Goal: Task Accomplishment & Management: Manage account settings

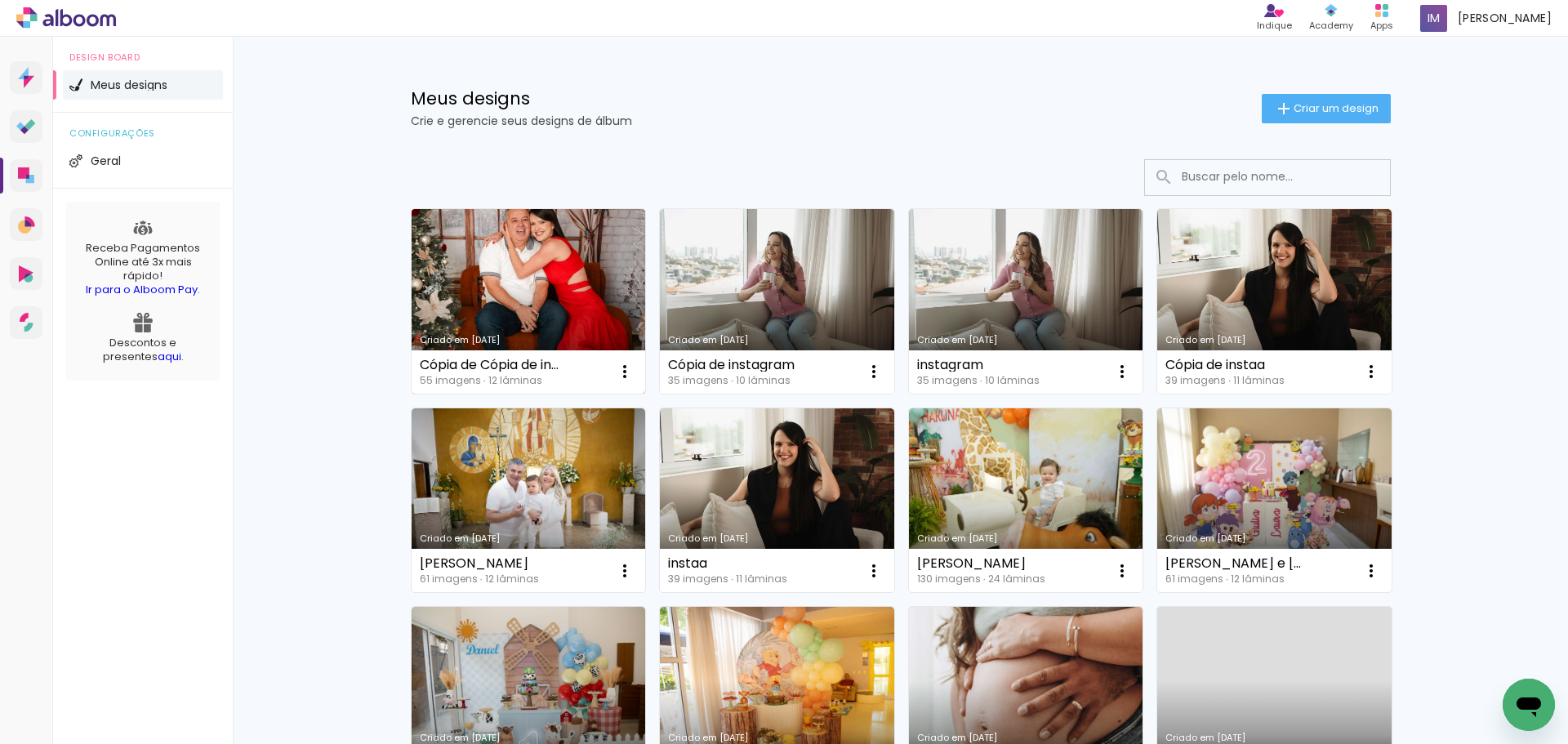
click at [505, 324] on link "Criado em [DATE]" at bounding box center [529, 302] width 234 height 185
click at [624, 378] on iron-icon at bounding box center [625, 372] width 20 height 20
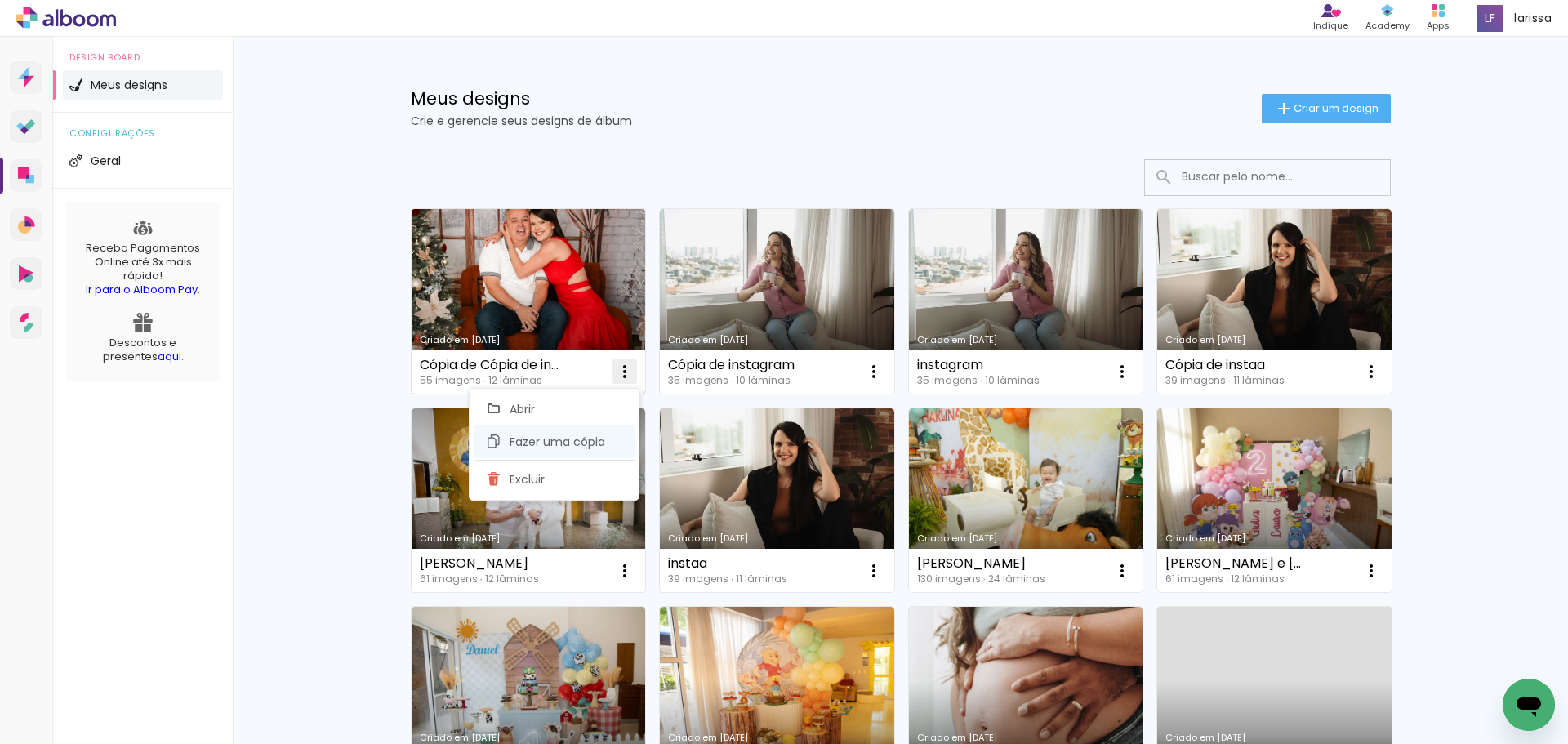
click at [591, 437] on span "Fazer uma cópia" at bounding box center [556, 442] width 95 height 12
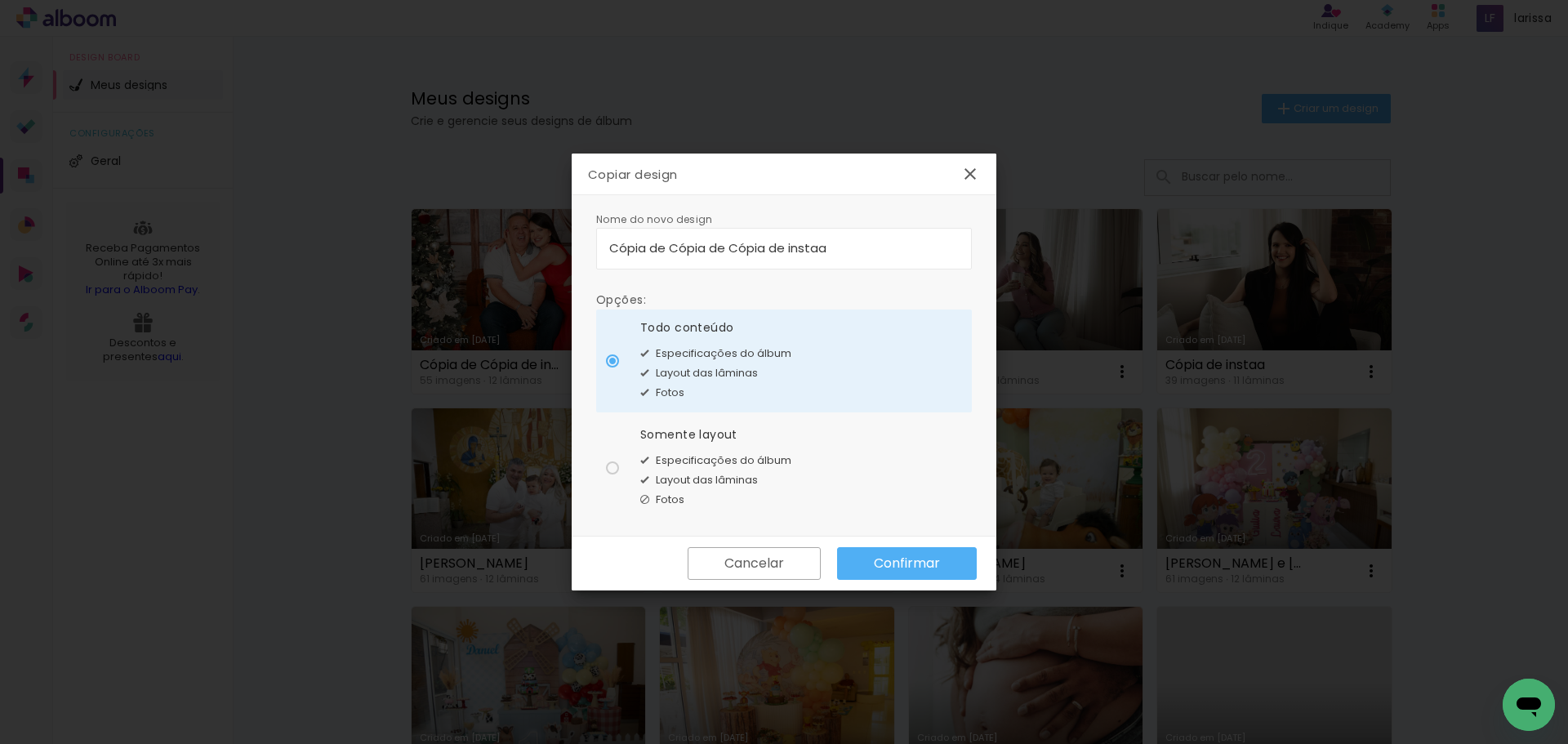
drag, startPoint x: 725, startPoint y: 249, endPoint x: 543, endPoint y: 248, distance: 182.0
click at [543, 248] on body "link( href="../../bower_components/polymer/polymer.html" rel="import" ) picture…" at bounding box center [784, 372] width 1568 height 744
type input "Nova Cópia de instaa"
type paper-input "Nova Cópia de instaa"
click at [0, 0] on slot "Confirmar" at bounding box center [0, 0] width 0 height 0
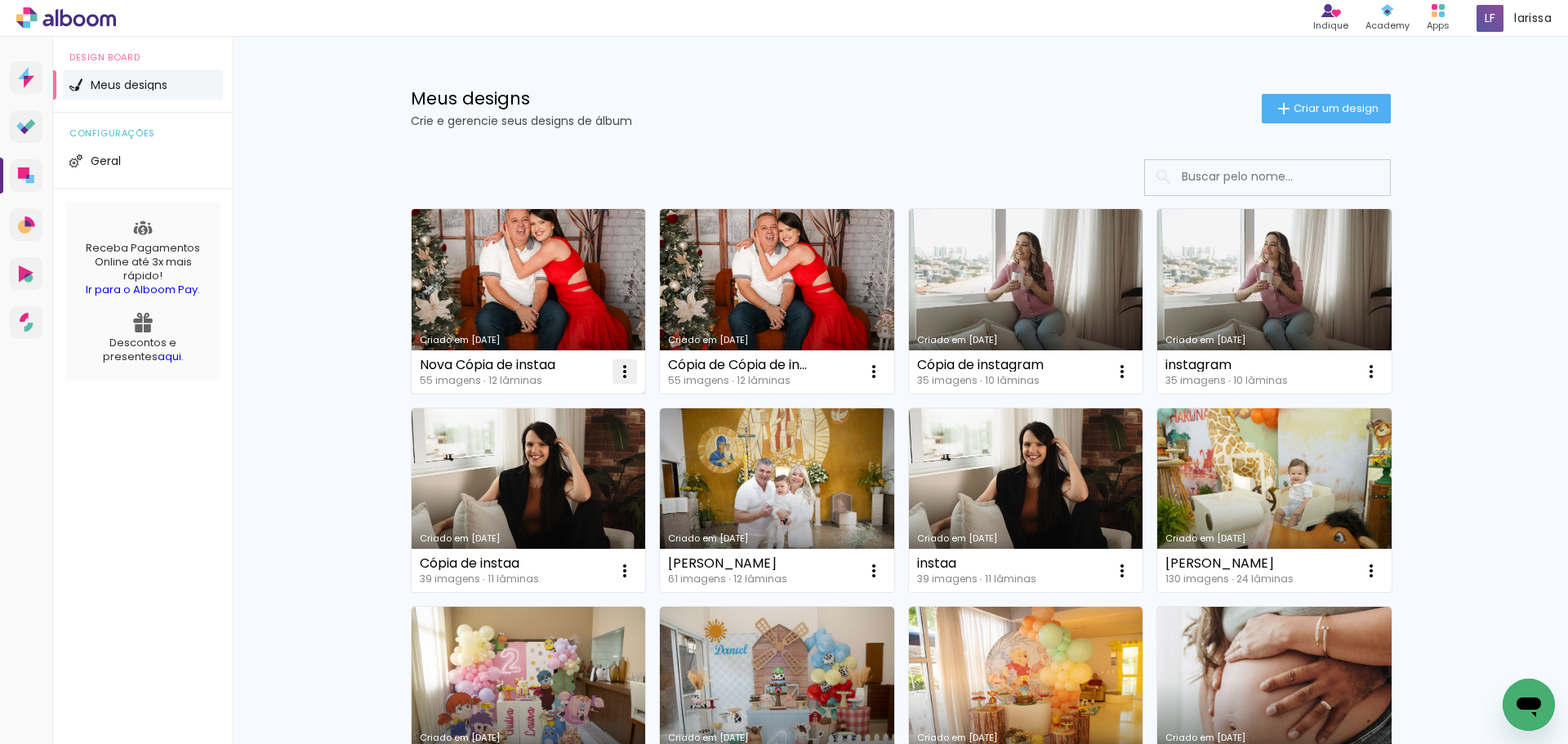
click at [620, 364] on iron-icon at bounding box center [625, 372] width 20 height 20
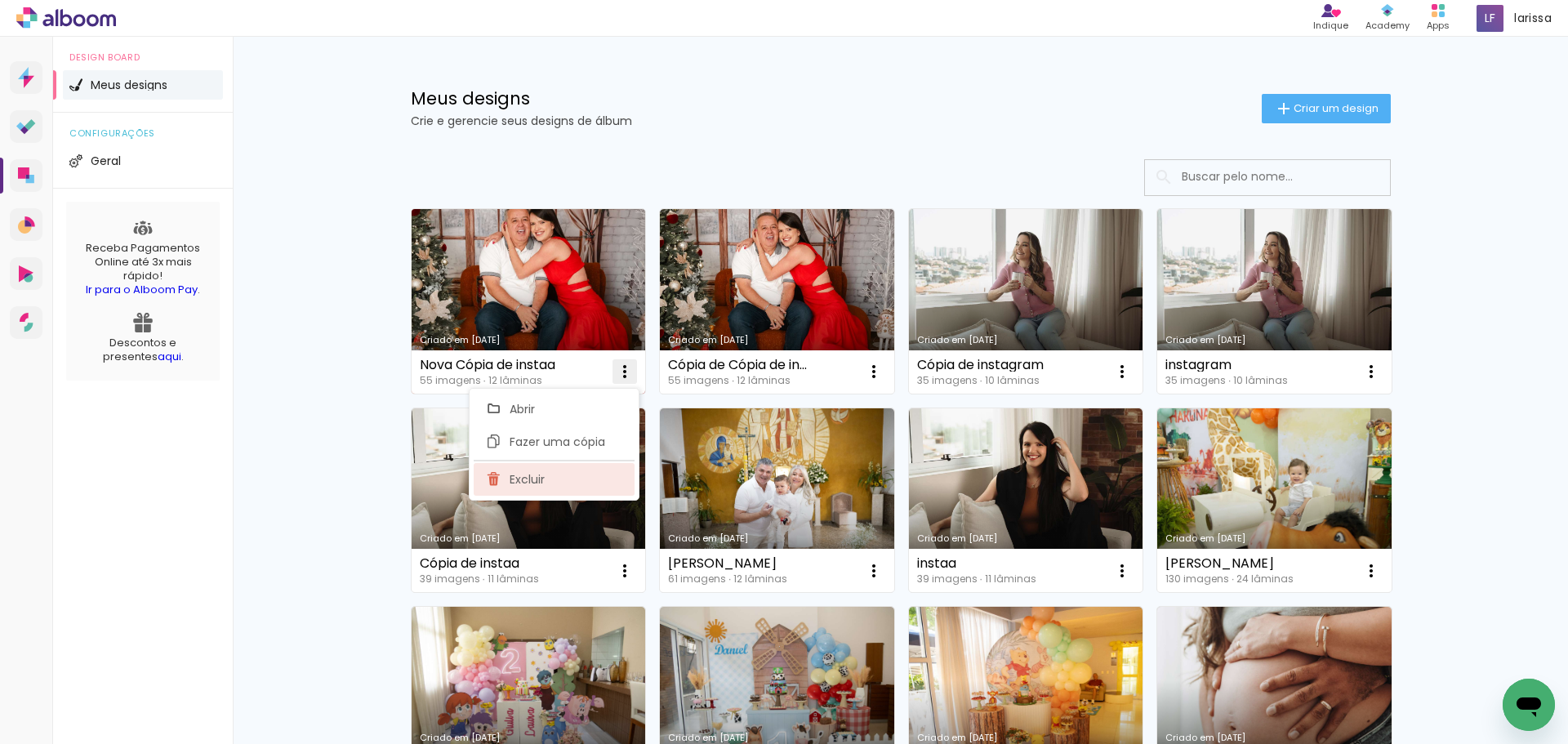
click at [559, 469] on paper-item "Excluir" at bounding box center [554, 479] width 161 height 32
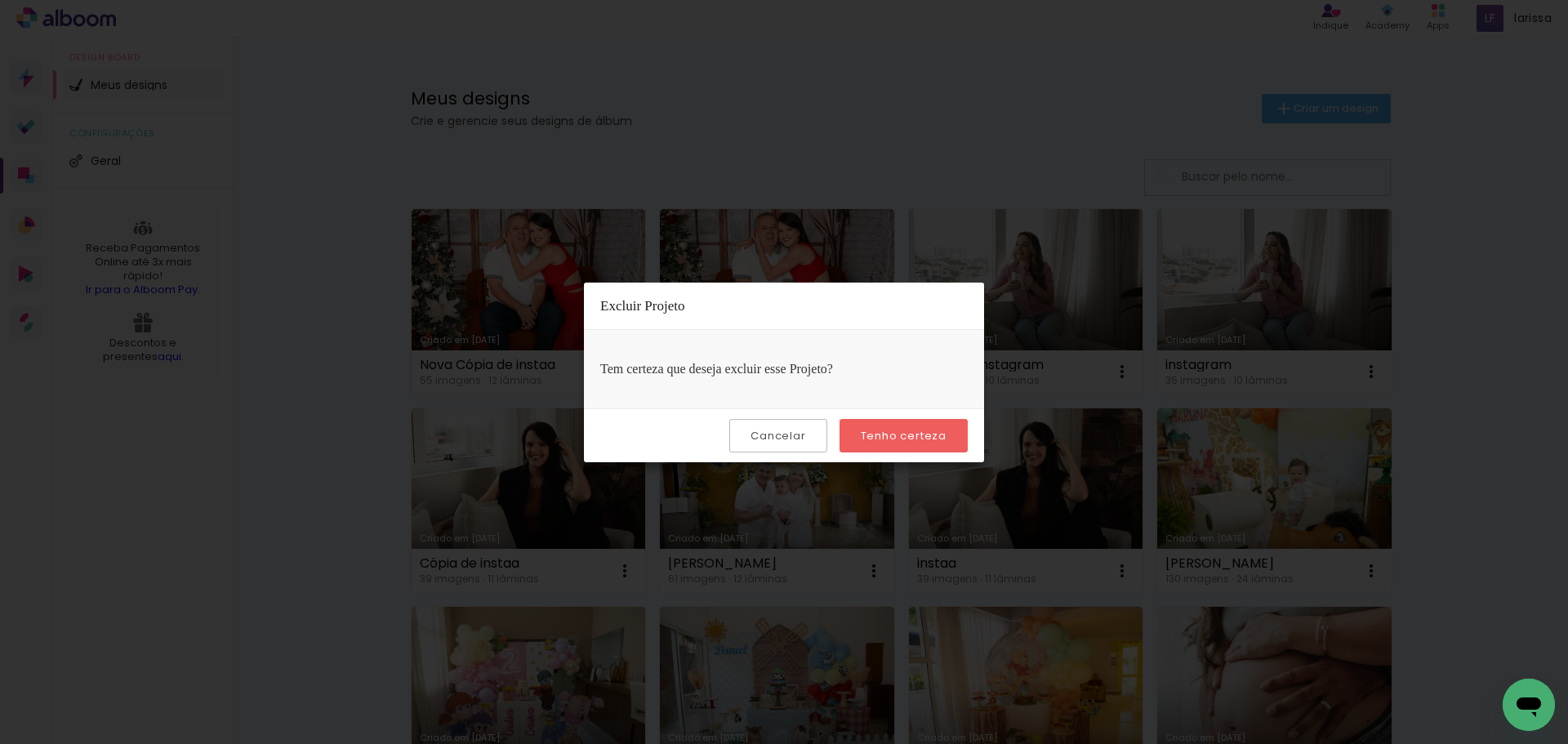
click at [900, 445] on paper-button "Tenho certeza" at bounding box center [903, 435] width 128 height 33
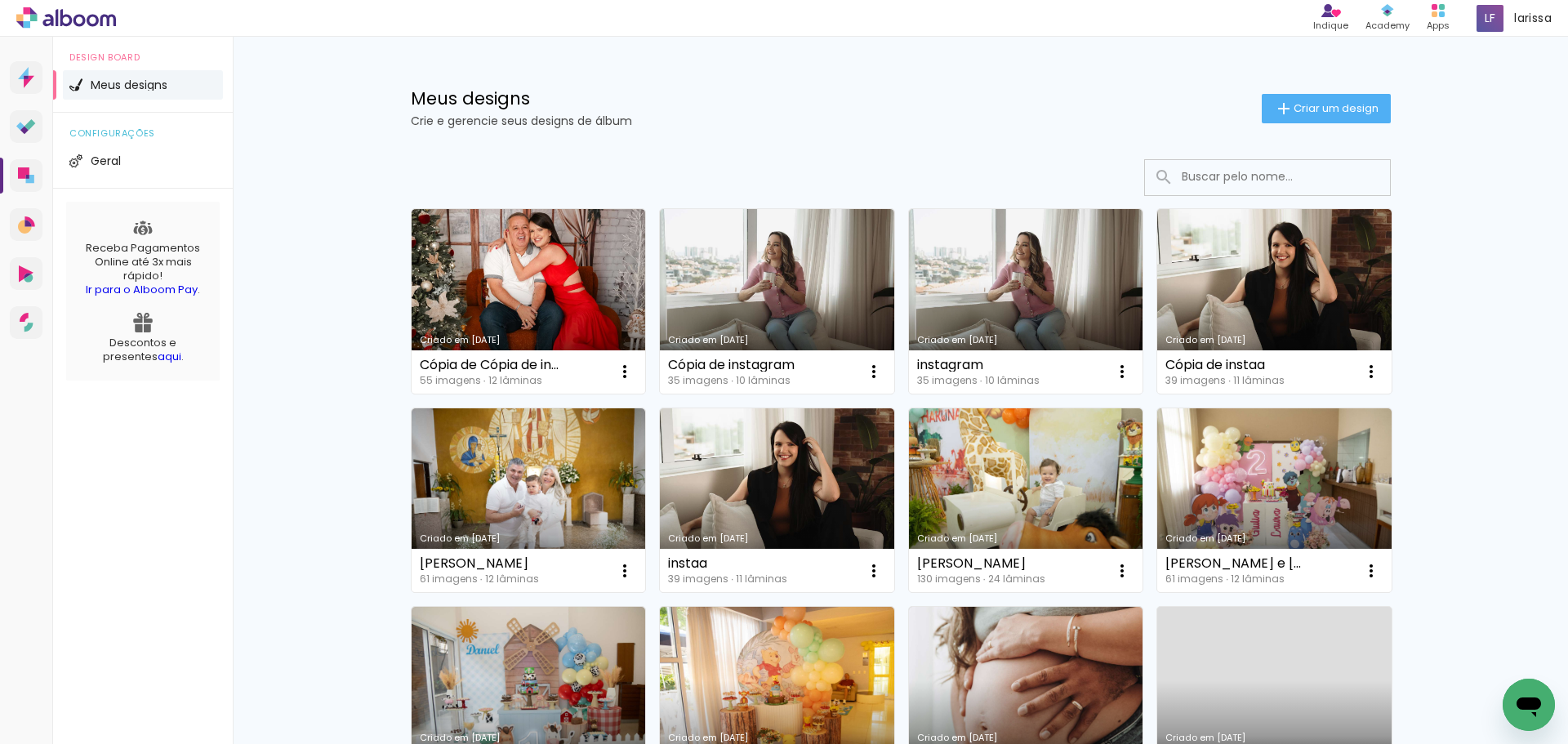
click at [501, 280] on link "Criado em [DATE]" at bounding box center [529, 302] width 234 height 185
